Goal: Task Accomplishment & Management: Use online tool/utility

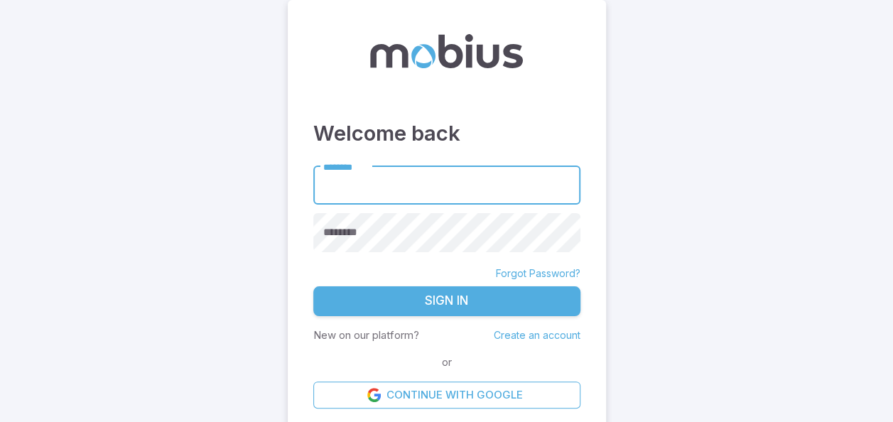
click at [475, 189] on input "********" at bounding box center [446, 185] width 267 height 39
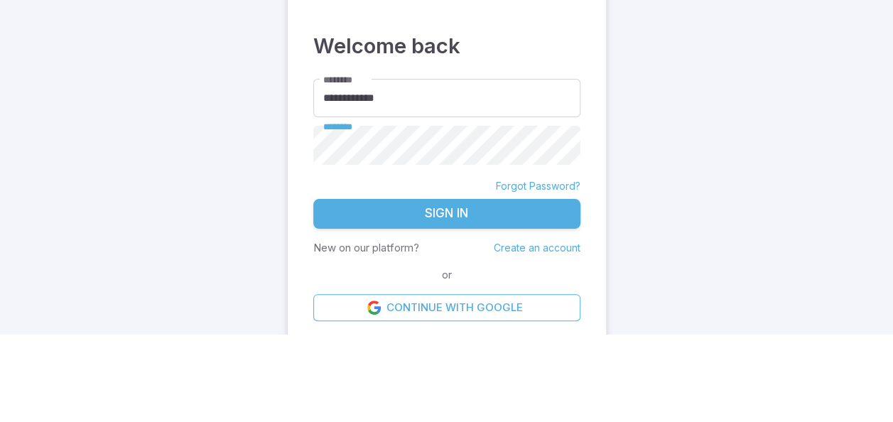
click at [330, 191] on input "**********" at bounding box center [446, 185] width 267 height 39
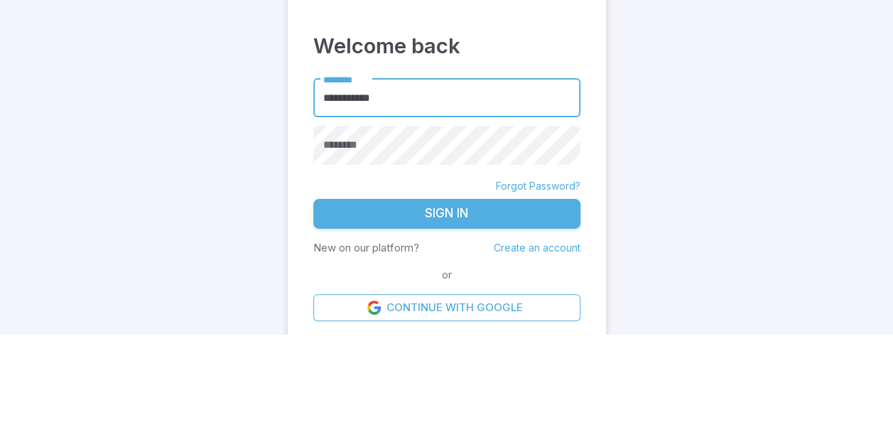
type input "**********"
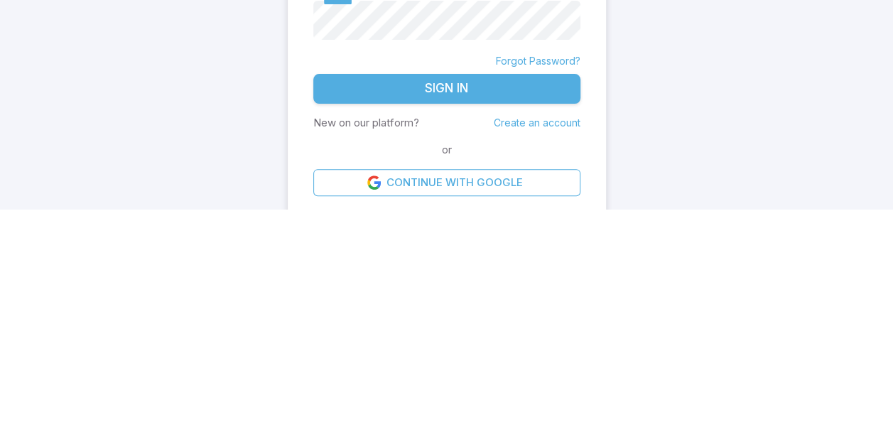
click at [520, 298] on button "Sign In" at bounding box center [446, 301] width 267 height 30
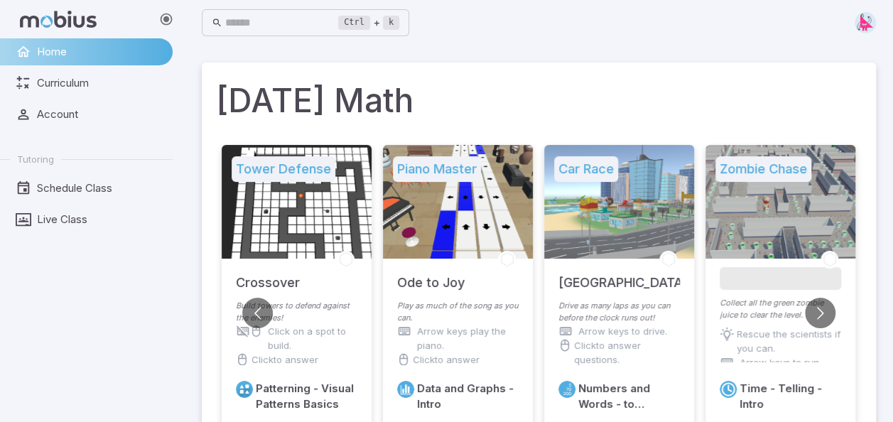
click at [639, 219] on div at bounding box center [619, 202] width 150 height 114
click at [625, 281] on h5 "[GEOGRAPHIC_DATA]" at bounding box center [620, 276] width 122 height 34
click at [641, 256] on div at bounding box center [619, 202] width 150 height 114
click at [655, 226] on div at bounding box center [619, 202] width 150 height 114
click at [652, 226] on div at bounding box center [619, 202] width 150 height 114
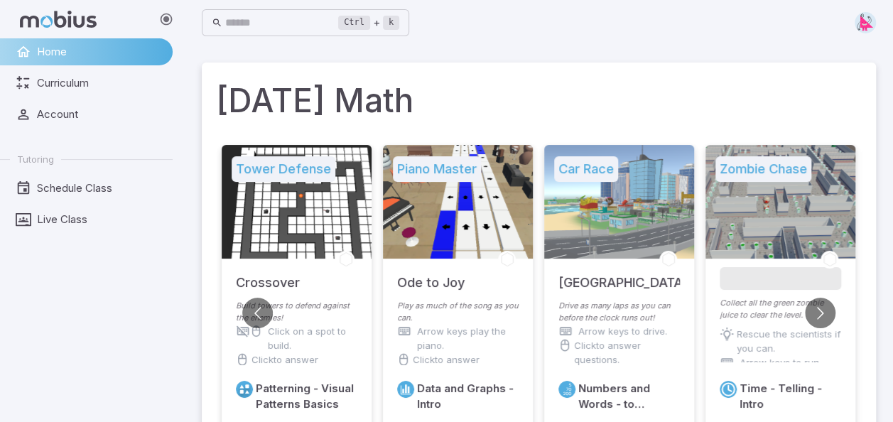
click at [658, 225] on div at bounding box center [619, 202] width 150 height 114
click at [654, 230] on div at bounding box center [619, 202] width 150 height 114
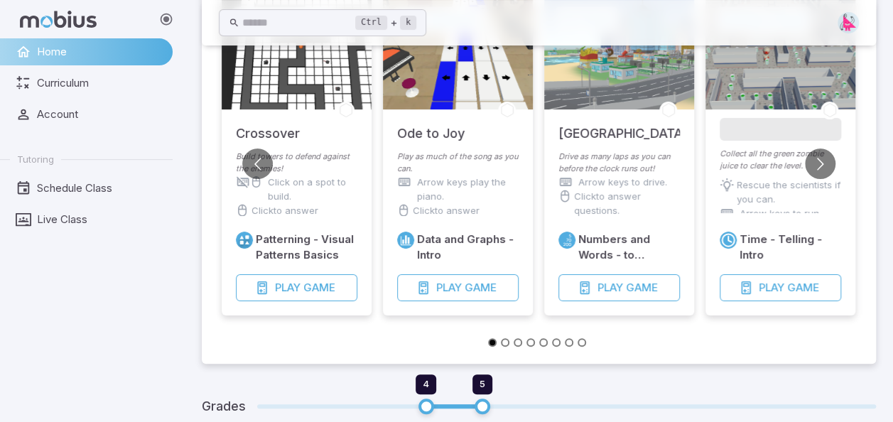
scroll to position [150, 0]
click at [633, 283] on span "Game" at bounding box center [642, 287] width 32 height 16
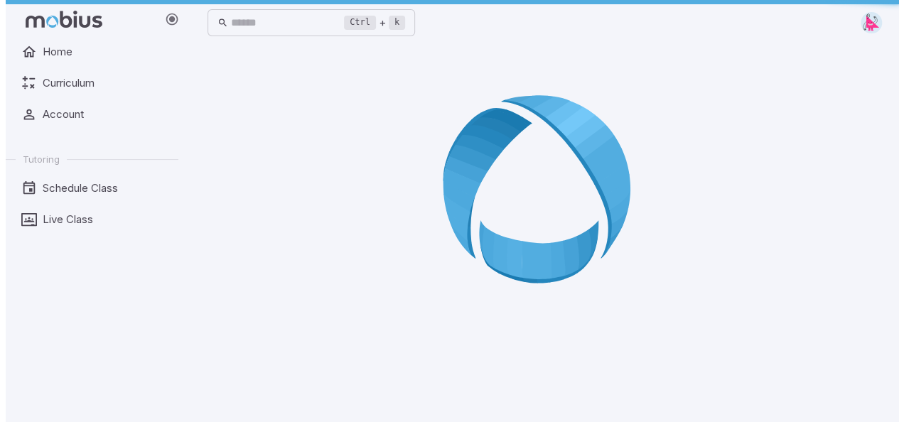
scroll to position [0, 0]
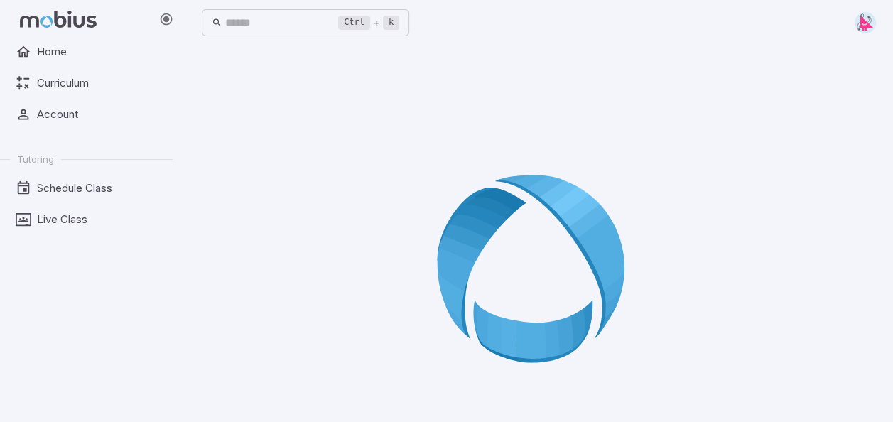
click at [75, 210] on link "Live Class" at bounding box center [86, 219] width 173 height 27
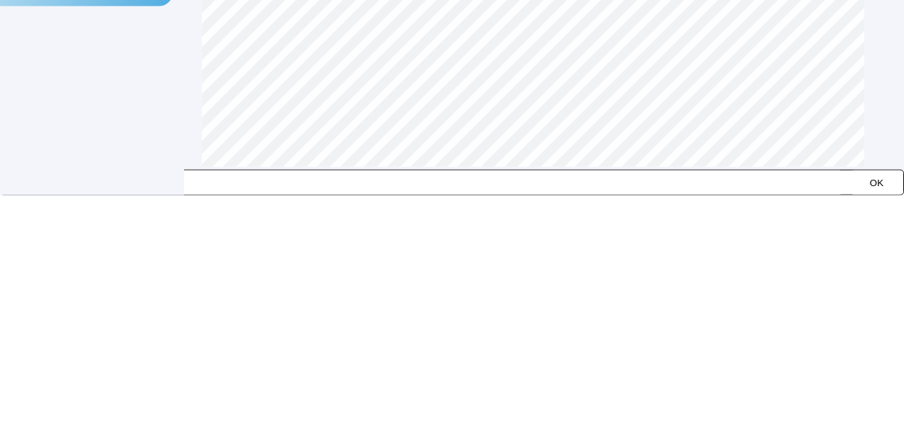
type input "******"
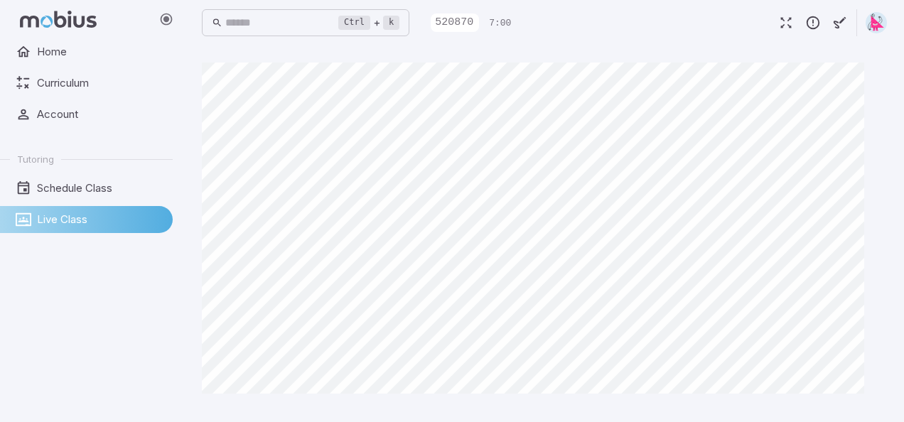
click at [0, 290] on div "Home Curriculum Account Tutoring Schedule Class Live Class" at bounding box center [92, 230] width 184 height 384
click at [903, 224] on main at bounding box center [544, 233] width 719 height 377
click at [320, 367] on div "Home Curriculum Account Tutoring Schedule Class Live Class Ctrl + k ​" at bounding box center [452, 211] width 904 height 422
click at [897, 349] on main at bounding box center [544, 233] width 719 height 377
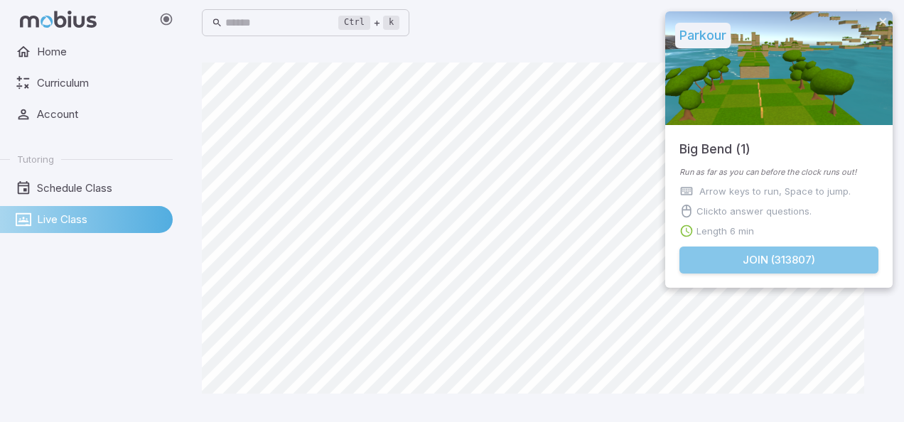
click at [805, 252] on button "Join ( 313807 )" at bounding box center [778, 260] width 199 height 27
